Goal: Information Seeking & Learning: Check status

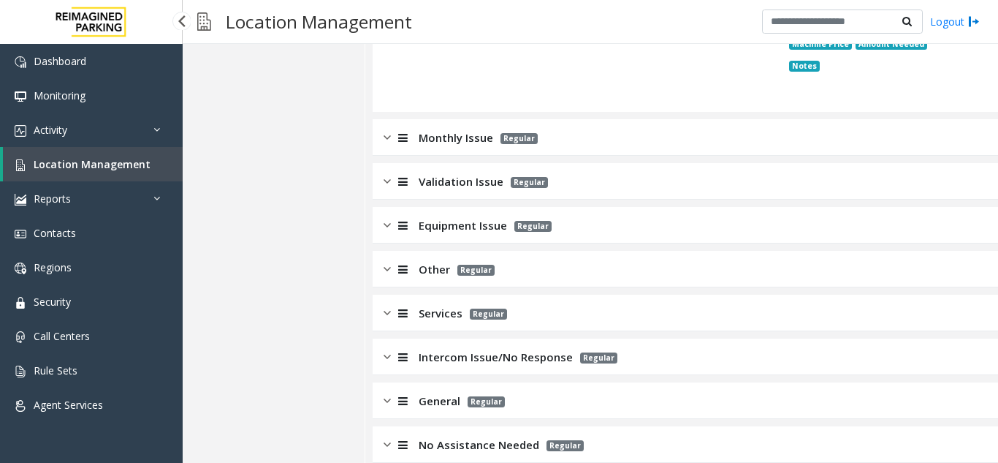
click at [91, 154] on link "Location Management" at bounding box center [93, 164] width 180 height 34
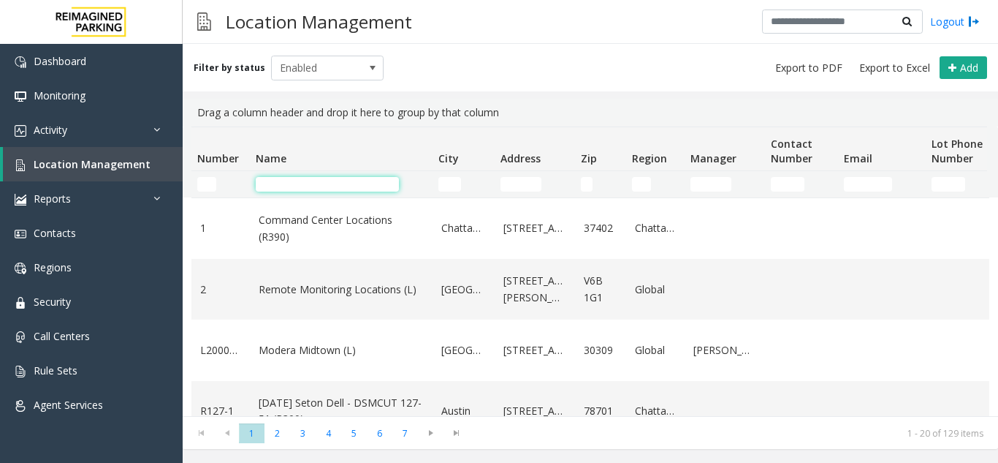
click at [324, 186] on input "Name Filter" at bounding box center [327, 184] width 143 height 15
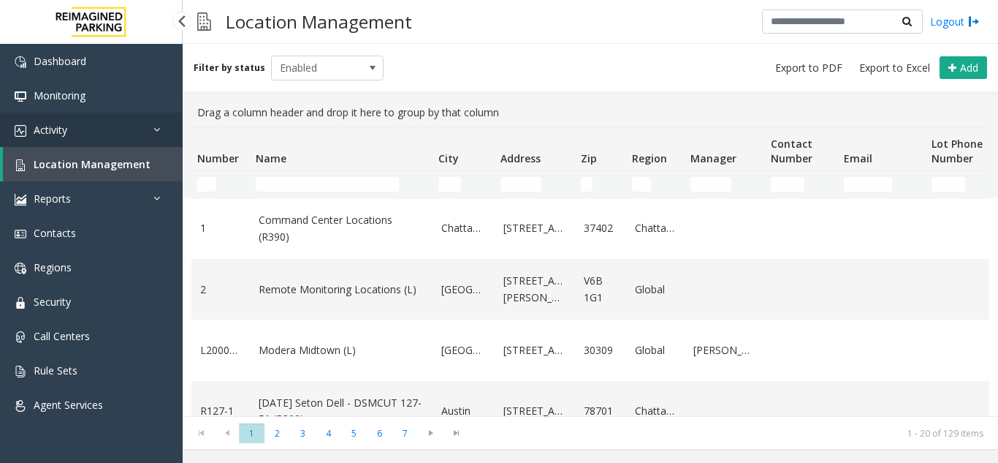
click at [115, 131] on link "Activity" at bounding box center [91, 130] width 183 height 34
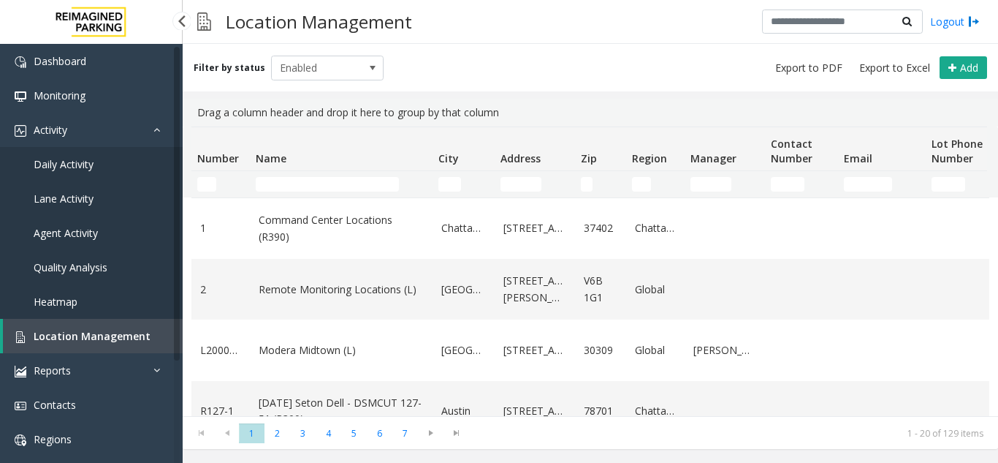
click at [70, 239] on span "Agent Activity" at bounding box center [66, 233] width 64 height 14
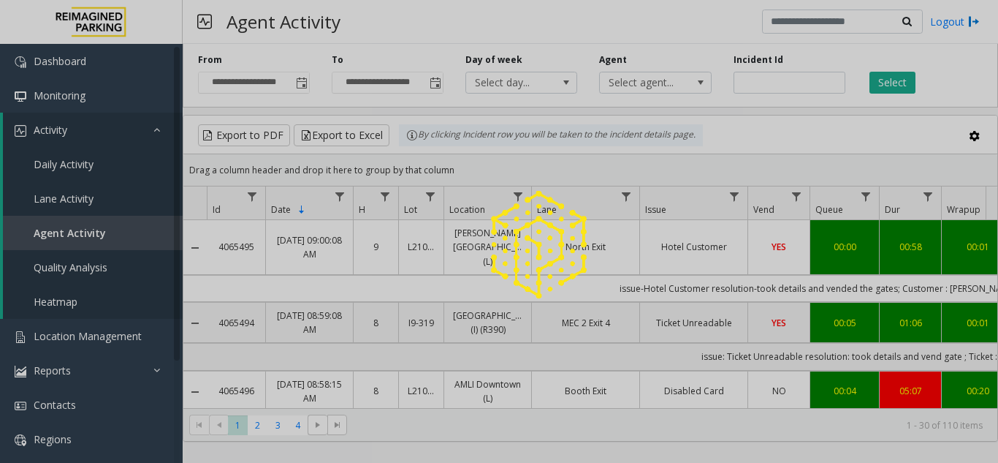
click at [787, 84] on div at bounding box center [499, 231] width 998 height 463
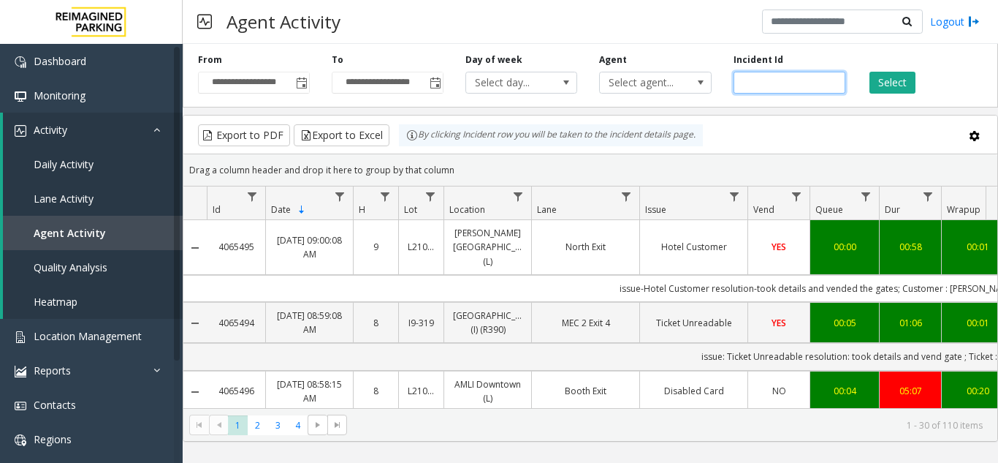
click at [781, 84] on input "number" at bounding box center [790, 83] width 112 height 22
paste input "*******"
click at [745, 83] on input "number" at bounding box center [790, 83] width 112 height 22
type input "*******"
click at [878, 80] on button "Select" at bounding box center [893, 83] width 46 height 22
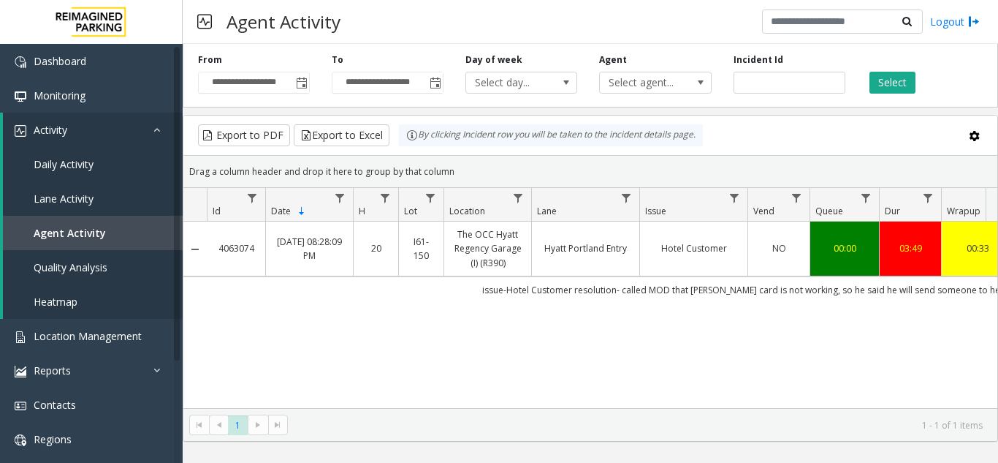
drag, startPoint x: 615, startPoint y: 412, endPoint x: 646, endPoint y: 411, distance: 30.7
click at [646, 411] on kendo-pager "* 1 1 - 1 of 1 items" at bounding box center [590, 424] width 814 height 33
drag, startPoint x: 606, startPoint y: 395, endPoint x: 684, endPoint y: 406, distance: 78.2
click at [684, 406] on div "4063074 [DATE] 08:28:09 PM 20 I61-150 The OCC Hyatt Regency Garage (I) (R390) […" at bounding box center [590, 314] width 814 height 186
